Goal: Navigation & Orientation: Find specific page/section

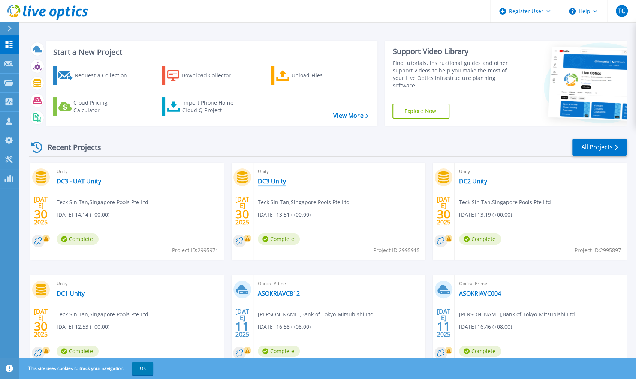
click at [272, 181] on link "DC3 Unity" at bounding box center [272, 180] width 28 height 7
click at [489, 183] on div "Unity DC2 Unity Teck Sin Tan , [GEOGRAPHIC_DATA] Pools Pte Ltd [DATE] 13:19 (+0…" at bounding box center [541, 211] width 172 height 97
click at [483, 183] on link "DC2 Unity" at bounding box center [473, 180] width 28 height 7
click at [85, 181] on link "DC3 - UAT Unity" at bounding box center [79, 180] width 45 height 7
click at [274, 181] on link "DC3 Unity" at bounding box center [272, 180] width 28 height 7
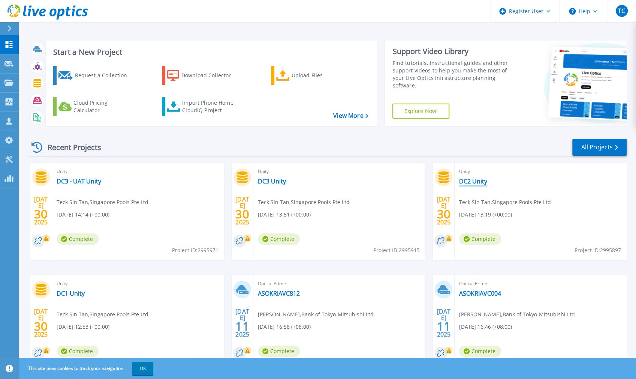
click at [479, 182] on link "DC2 Unity" at bounding box center [473, 180] width 28 height 7
click at [60, 295] on link "DC1 Unity" at bounding box center [71, 292] width 28 height 7
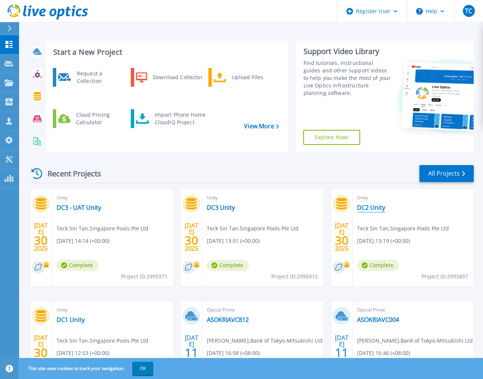
click at [380, 204] on link "DC2 Unity" at bounding box center [371, 207] width 28 height 7
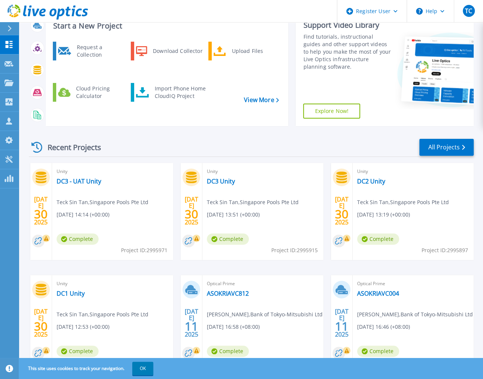
scroll to position [37, 0]
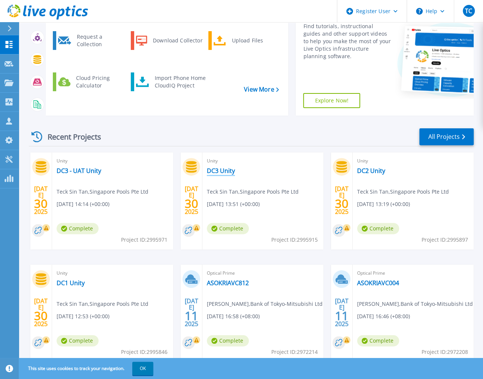
click at [220, 167] on link "DC3 Unity" at bounding box center [221, 170] width 28 height 7
